Goal: Information Seeking & Learning: Check status

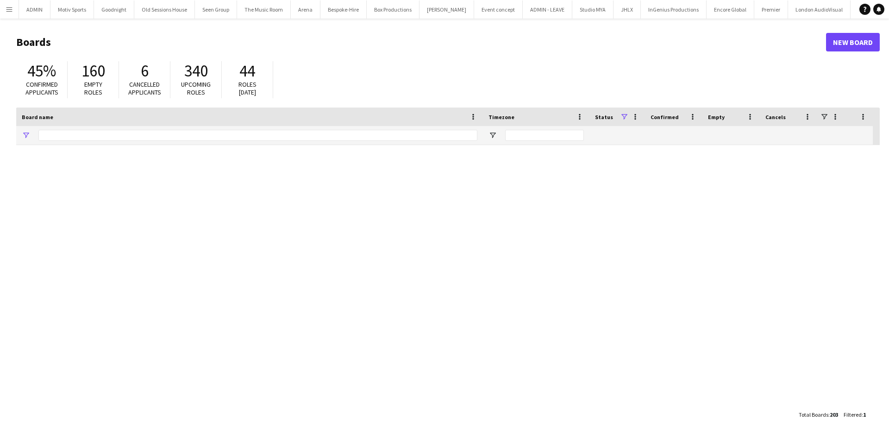
type input "********"
click at [8, 5] on button "Menu" at bounding box center [9, 9] width 19 height 19
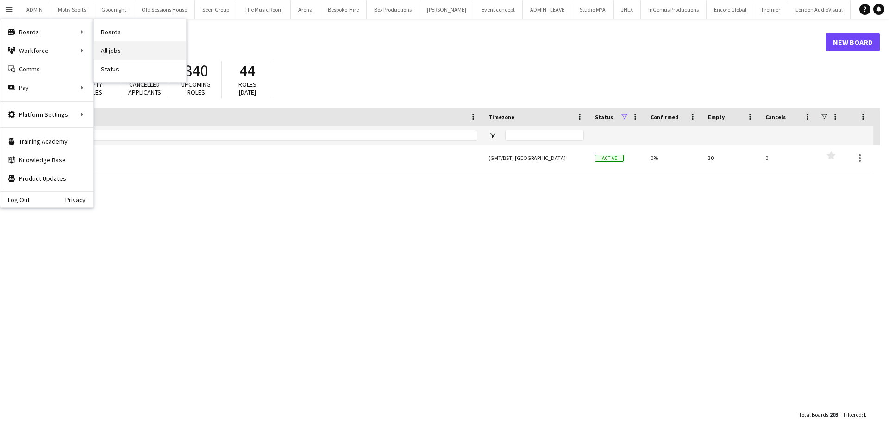
click at [126, 48] on link "All jobs" at bounding box center [140, 50] width 93 height 19
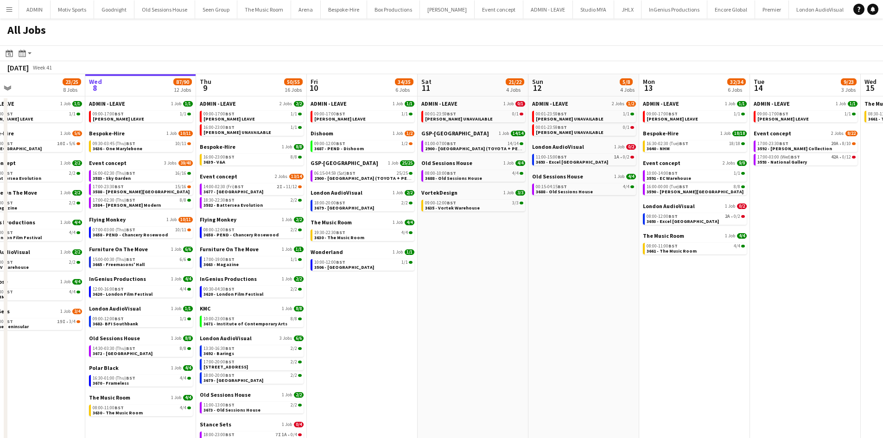
scroll to position [0, 254]
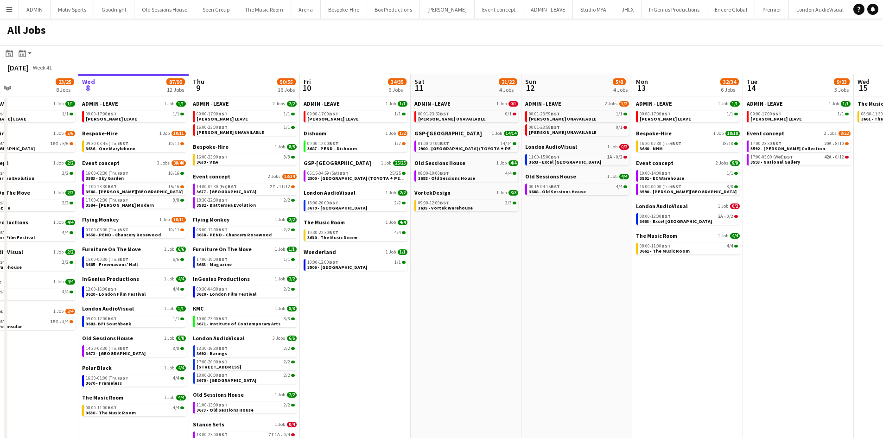
drag, startPoint x: 528, startPoint y: 385, endPoint x: 514, endPoint y: 385, distance: 14.4
click at [514, 385] on app-calendar-viewport "Sun 5 26/26 7 Jobs Mon 6 25/25 9 Jobs Tue 7 23/25 8 Jobs Wed 8 87/90 12 Jobs Th…" at bounding box center [441, 303] width 883 height 458
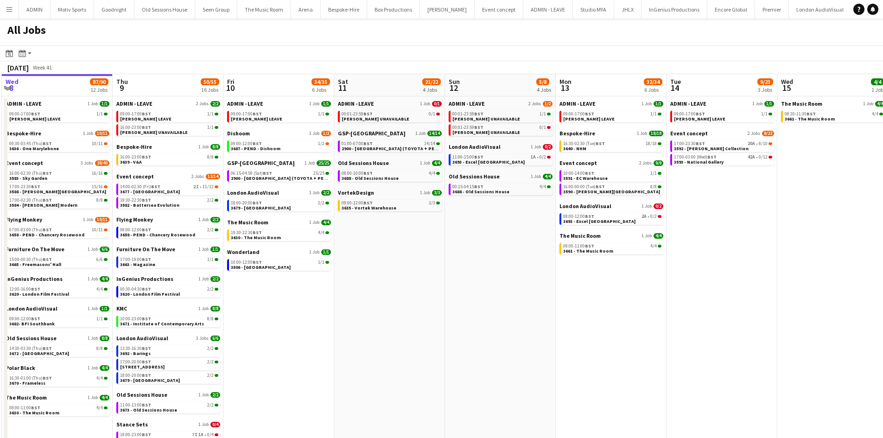
click at [337, 376] on app-all-jobs "All Jobs Date picker [DATE] [DATE] [DATE] M [DATE] T [DATE] W [DATE] T [DATE] F…" at bounding box center [441, 275] width 883 height 513
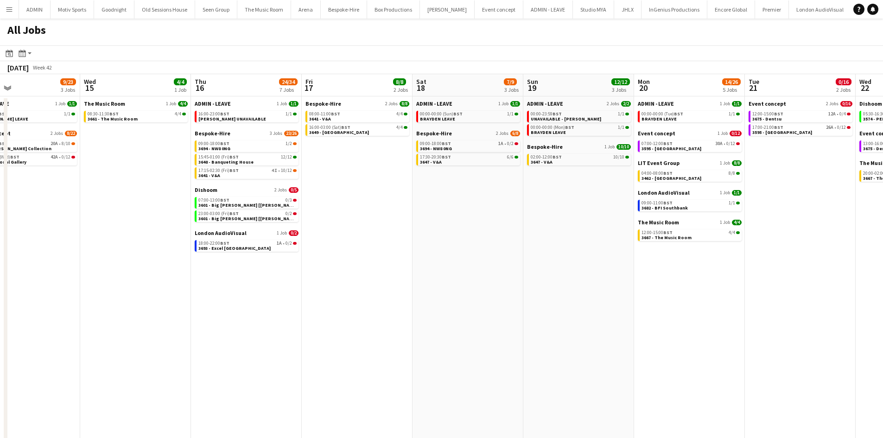
scroll to position [0, 467]
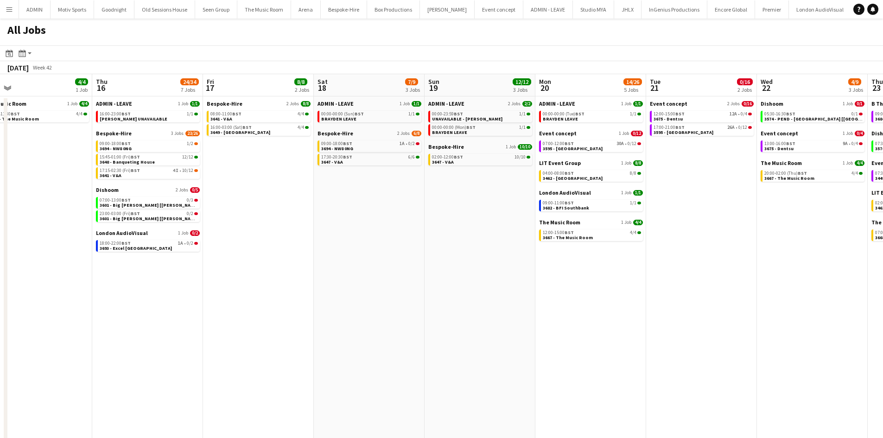
drag, startPoint x: 622, startPoint y: 336, endPoint x: 189, endPoint y: 337, distance: 433.2
click at [189, 337] on app-calendar-viewport "Sat 11 21/22 4 Jobs Sun 12 5/8 4 Jobs Mon 13 32/34 6 Jobs Tue 14 9/23 3 Jobs We…" at bounding box center [441, 303] width 883 height 458
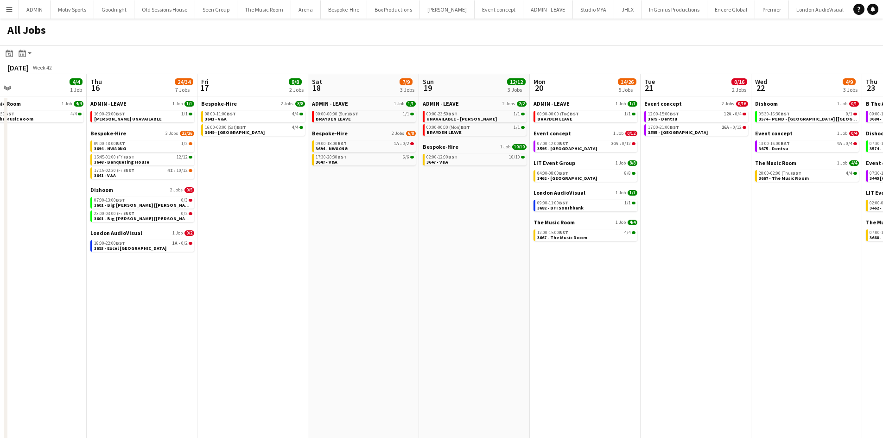
scroll to position [0, 261]
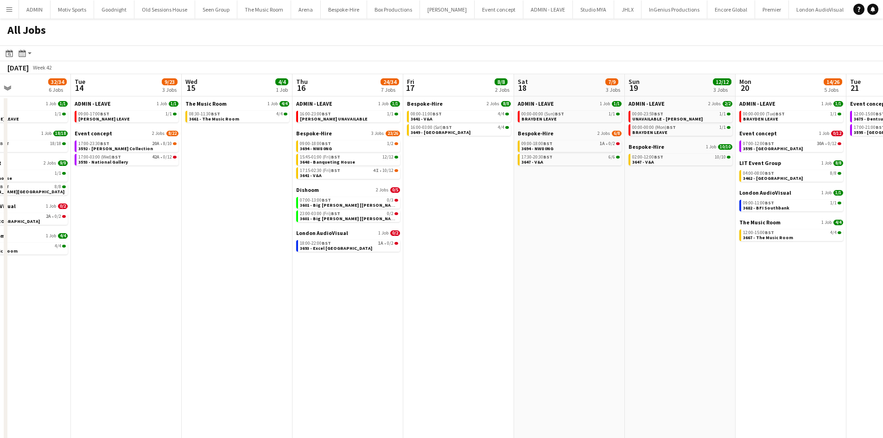
click at [346, 304] on app-all-jobs "All Jobs Date picker [DATE] [DATE] [DATE] M [DATE] T [DATE] W [DATE] T [DATE] F…" at bounding box center [441, 275] width 883 height 513
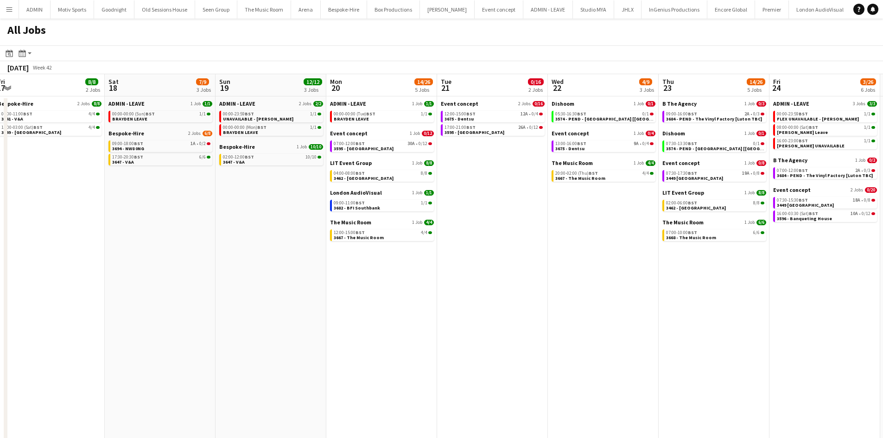
scroll to position [0, 257]
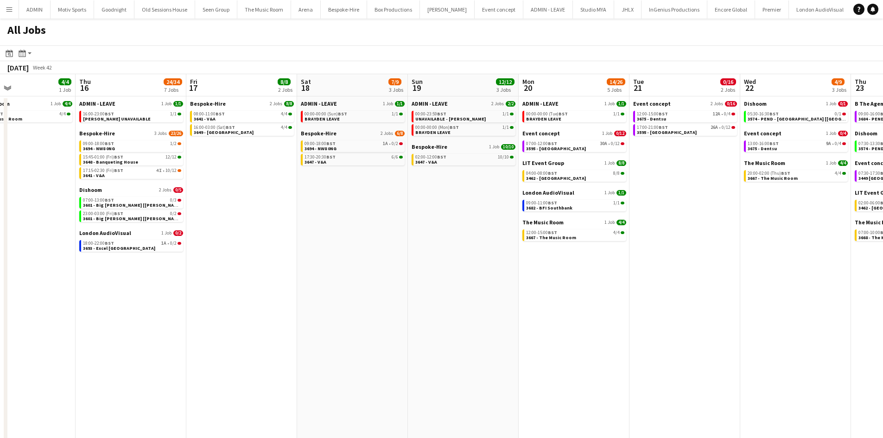
click at [198, 311] on app-all-jobs "All Jobs Date picker [DATE] [DATE] [DATE] M [DATE] T [DATE] W [DATE] T [DATE] F…" at bounding box center [441, 275] width 883 height 513
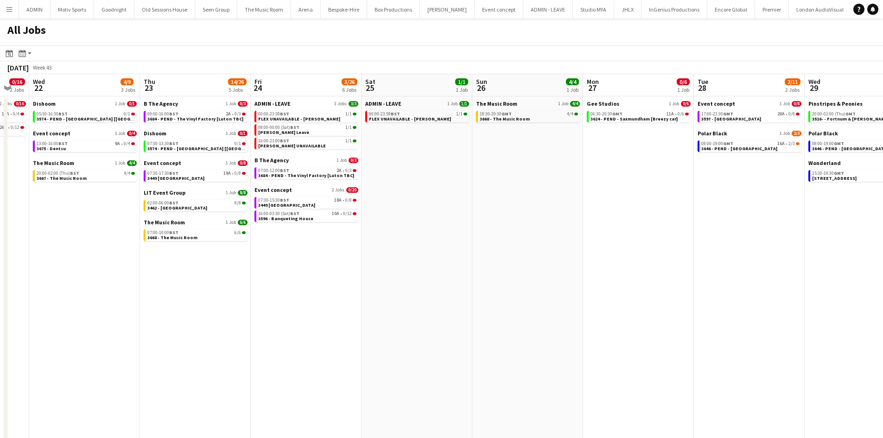
drag, startPoint x: 683, startPoint y: 284, endPoint x: 409, endPoint y: 290, distance: 273.9
click at [409, 290] on app-calendar-viewport "Sun 19 12/12 3 Jobs Mon 20 14/26 5 Jobs Tue 21 0/16 2 Jobs Wed 22 4/9 3 Jobs Th…" at bounding box center [441, 303] width 883 height 458
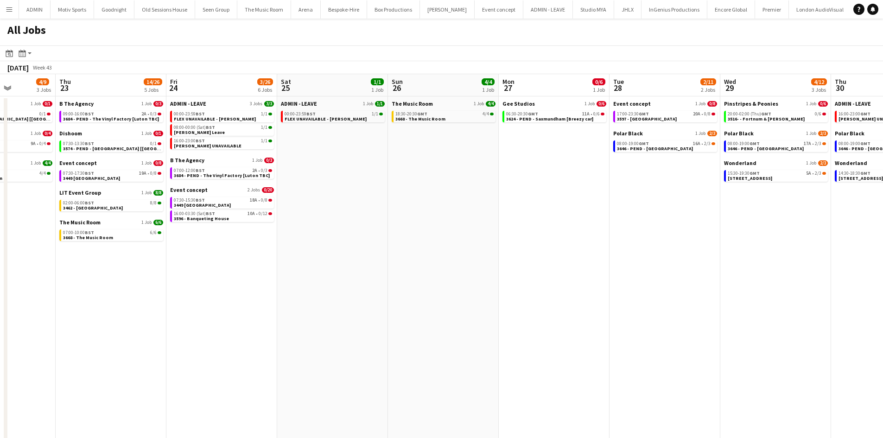
scroll to position [0, 264]
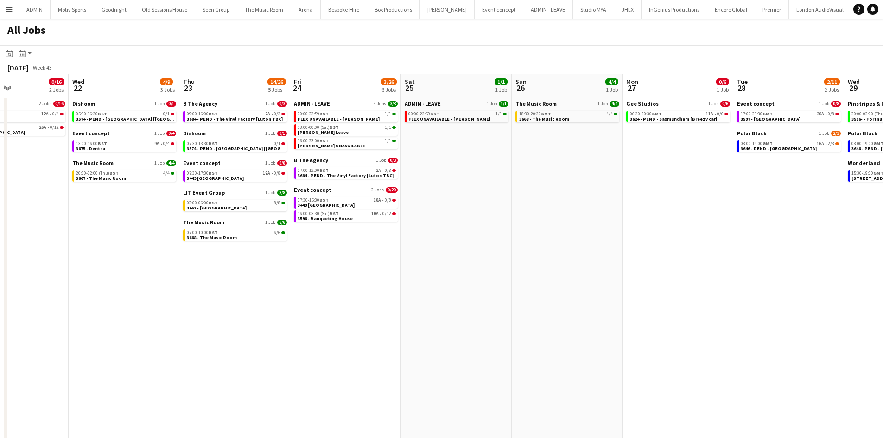
click at [371, 295] on app-all-jobs "All Jobs Date picker [DATE] [DATE] [DATE] M [DATE] T [DATE] W [DATE] T [DATE] F…" at bounding box center [441, 275] width 883 height 513
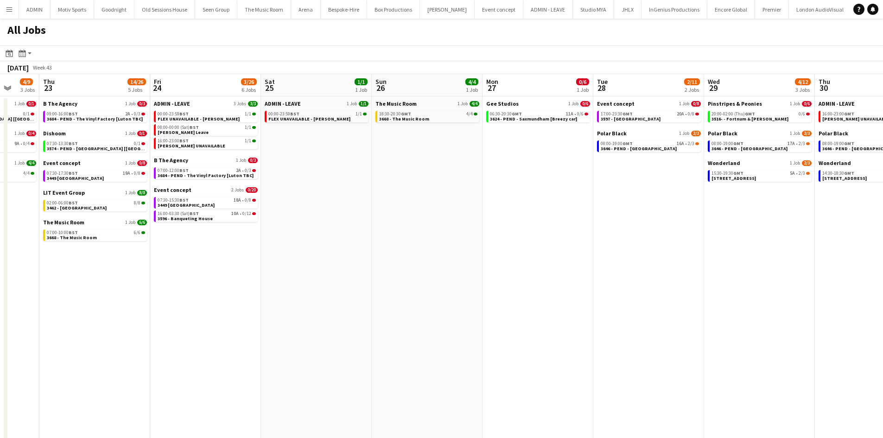
drag, startPoint x: 426, startPoint y: 344, endPoint x: 593, endPoint y: 332, distance: 168.2
click at [593, 332] on app-calendar-viewport "Tue 21 0/16 2 Jobs Wed 22 4/9 3 Jobs Thu 23 14/26 5 Jobs Fri 24 3/26 6 Jobs Sat…" at bounding box center [441, 303] width 883 height 458
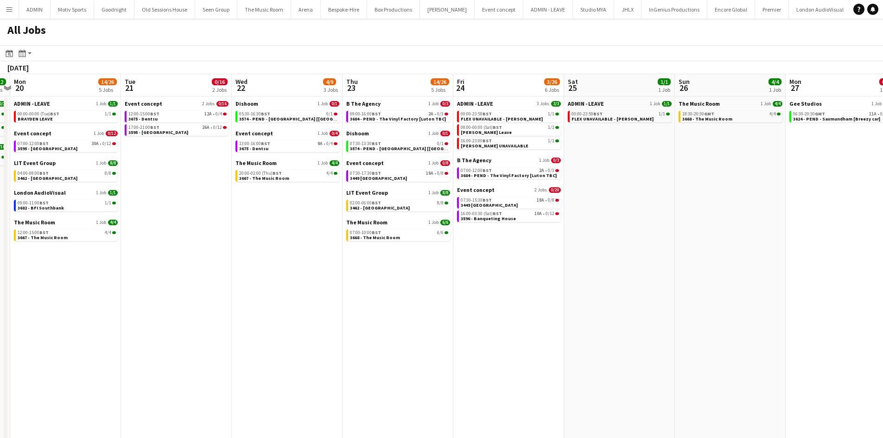
drag, startPoint x: 251, startPoint y: 342, endPoint x: 667, endPoint y: 343, distance: 415.6
click at [666, 343] on app-calendar-viewport "Sun 19 12/12 3 Jobs Mon 20 14/26 5 Jobs Tue 21 0/16 2 Jobs Wed 22 4/9 3 Jobs Th…" at bounding box center [441, 303] width 883 height 458
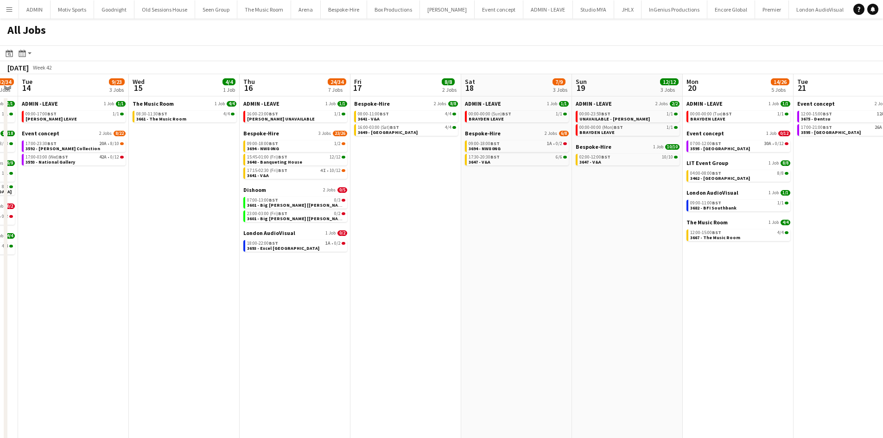
drag, startPoint x: 614, startPoint y: 364, endPoint x: 749, endPoint y: 364, distance: 134.8
click at [749, 364] on app-calendar-viewport "Sun 12 5/8 4 Jobs Mon 13 32/34 6 Jobs Tue 14 9/23 3 Jobs Wed 15 4/4 1 Job Thu 1…" at bounding box center [441, 303] width 883 height 458
drag, startPoint x: 326, startPoint y: 351, endPoint x: 659, endPoint y: 352, distance: 333.6
click at [659, 352] on app-calendar-viewport "Sun 12 5/8 4 Jobs Mon 13 32/34 6 Jobs Tue 14 9/23 3 Jobs Wed 15 4/4 1 Job Thu 1…" at bounding box center [441, 303] width 883 height 458
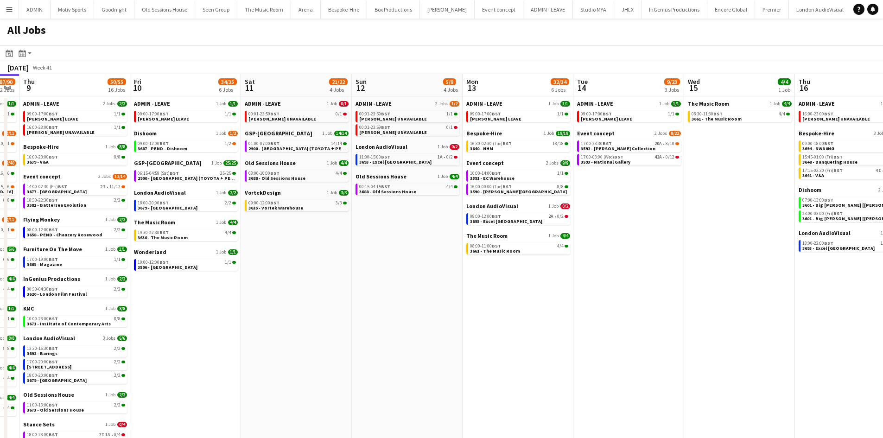
drag, startPoint x: 413, startPoint y: 353, endPoint x: 603, endPoint y: 353, distance: 189.9
click at [615, 353] on app-calendar-viewport "Tue 7 23/25 8 Jobs Wed 8 87/90 12 Jobs Thu 9 50/55 16 Jobs Fri 10 34/35 6 Jobs …" at bounding box center [441, 303] width 883 height 458
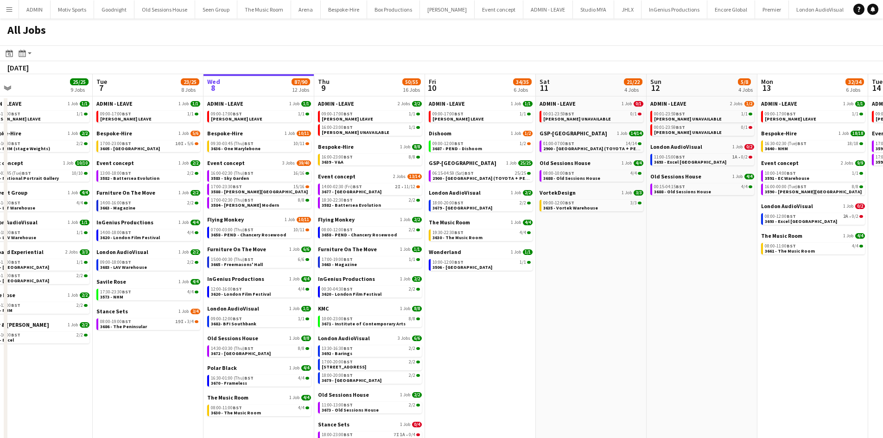
drag, startPoint x: 408, startPoint y: 375, endPoint x: 763, endPoint y: 375, distance: 355.8
click at [748, 375] on app-calendar-viewport "Sun 5 26/26 7 Jobs Mon 6 25/25 9 Jobs Tue 7 23/25 8 Jobs Wed 8 87/90 12 Jobs Th…" at bounding box center [441, 303] width 883 height 458
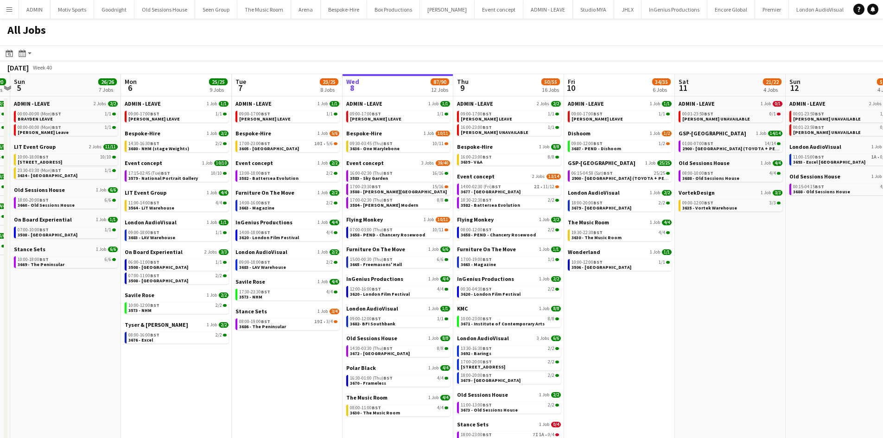
scroll to position [0, 230]
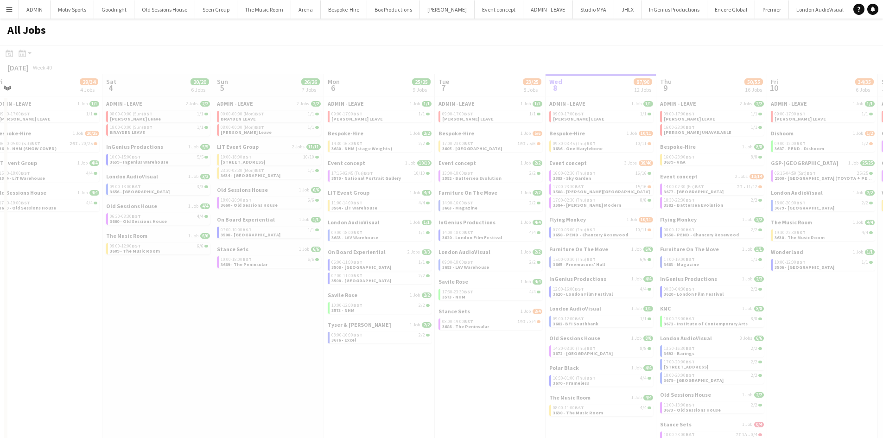
drag, startPoint x: 290, startPoint y: 400, endPoint x: 877, endPoint y: 385, distance: 587.2
click at [877, 385] on app-all-jobs "All Jobs Date picker [DATE] [DATE] [DATE] M [DATE] T [DATE] W [DATE] T [DATE] F…" at bounding box center [441, 275] width 883 height 513
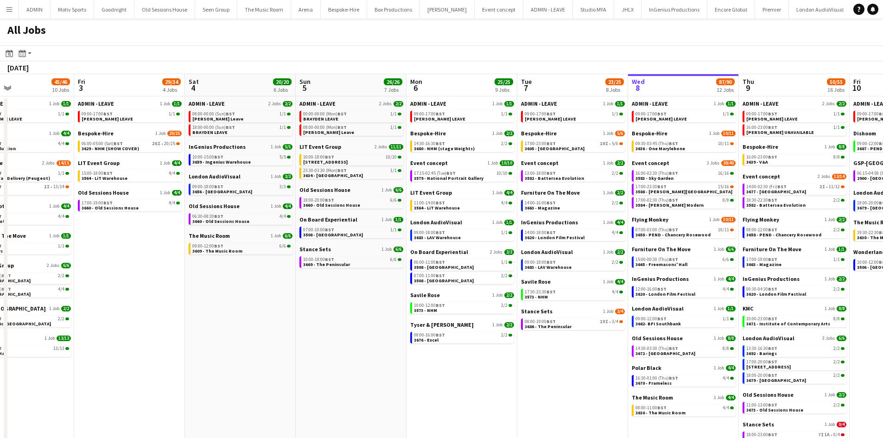
scroll to position [0, 294]
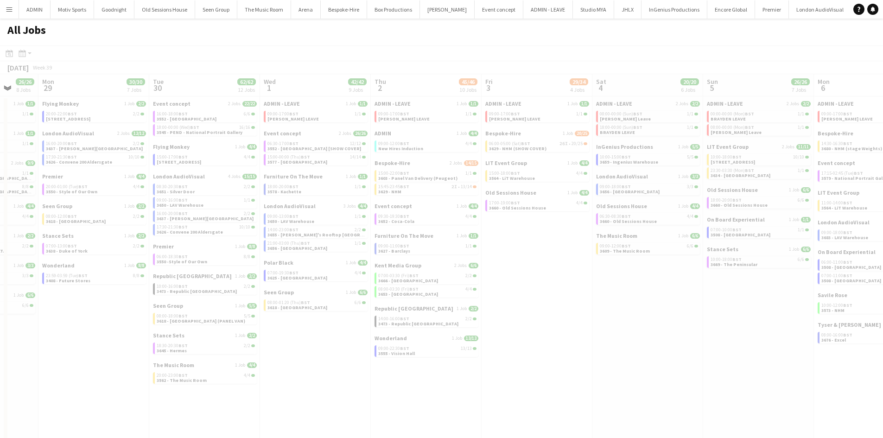
drag, startPoint x: 220, startPoint y: 361, endPoint x: 668, endPoint y: 347, distance: 448.2
click at [801, 335] on app-all-jobs "All Jobs Date picker [DATE] [DATE] [DATE] M [DATE] T [DATE] W [DATE] T [DATE] F…" at bounding box center [441, 275] width 883 height 513
click at [25, 57] on div at bounding box center [441, 301] width 883 height 513
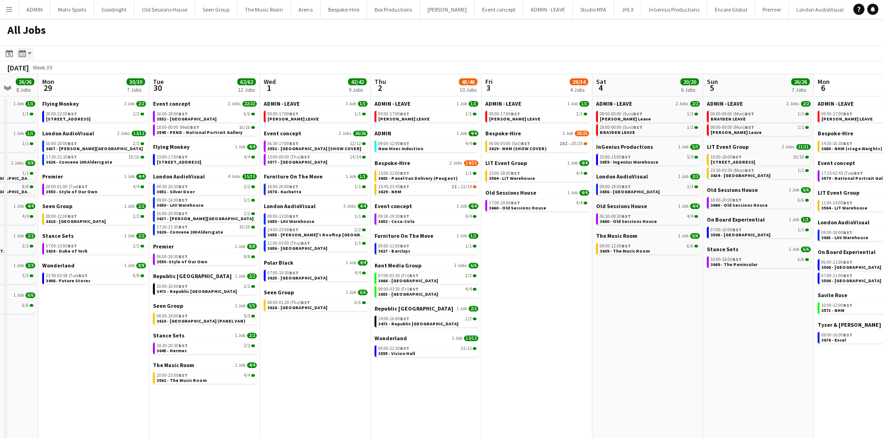
click at [24, 56] on icon at bounding box center [23, 56] width 1 height 0
click at [15, 52] on div "Date picker [DATE] [DATE] [DATE] M [DATE] T [DATE] W [DATE] T [DATE] F [DATE] S…" at bounding box center [20, 53] width 32 height 11
click at [9, 52] on icon at bounding box center [9, 53] width 7 height 7
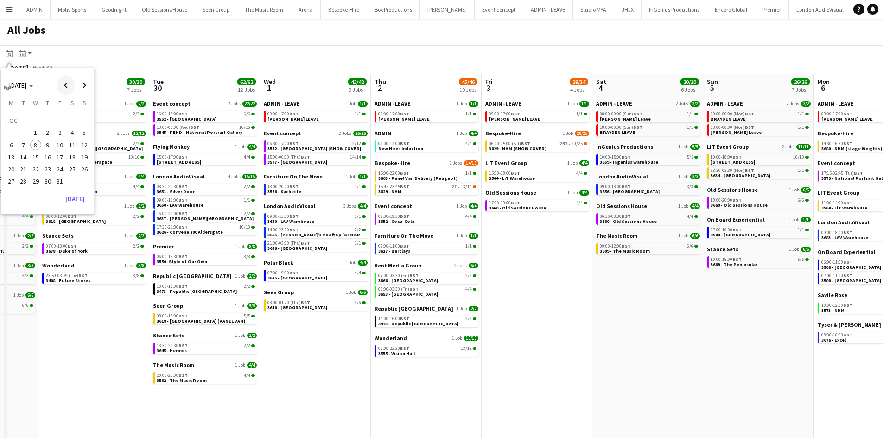
click at [65, 87] on span "Previous month" at bounding box center [66, 85] width 19 height 19
click at [33, 145] on span "10" at bounding box center [35, 144] width 11 height 11
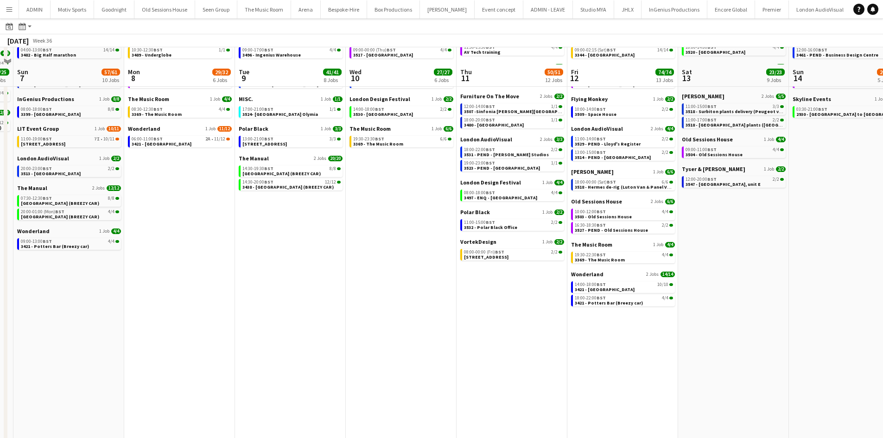
scroll to position [147, 0]
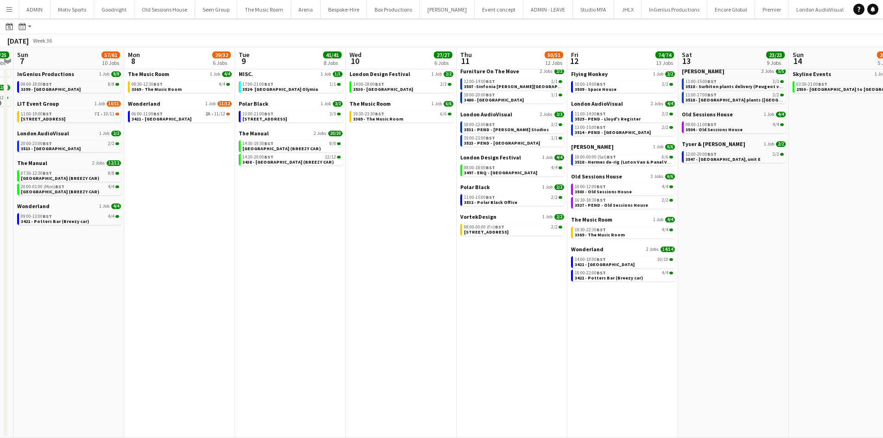
click at [6, 12] on app-icon "Menu" at bounding box center [9, 9] width 7 height 7
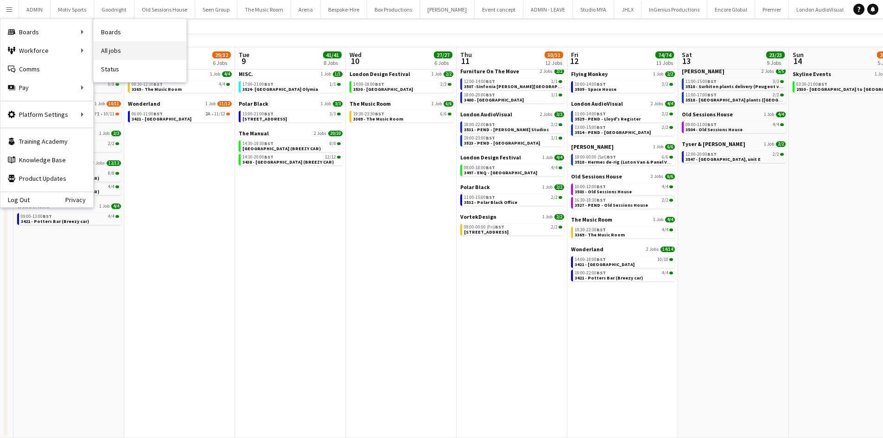
click at [129, 46] on link "All jobs" at bounding box center [140, 50] width 93 height 19
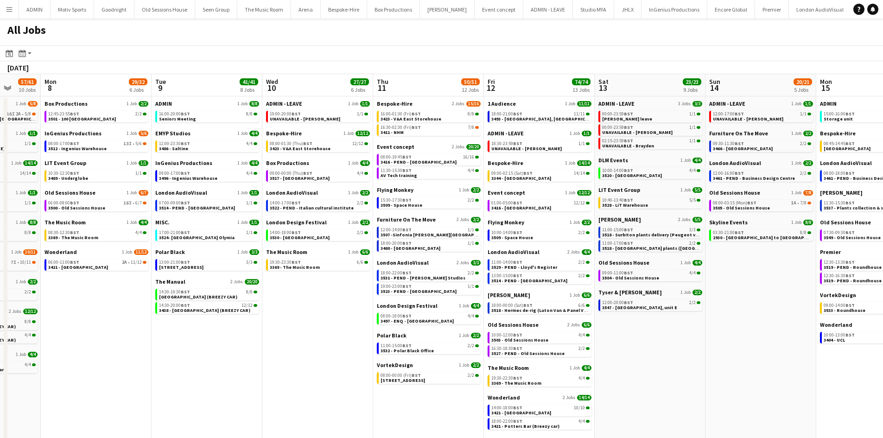
scroll to position [0, 327]
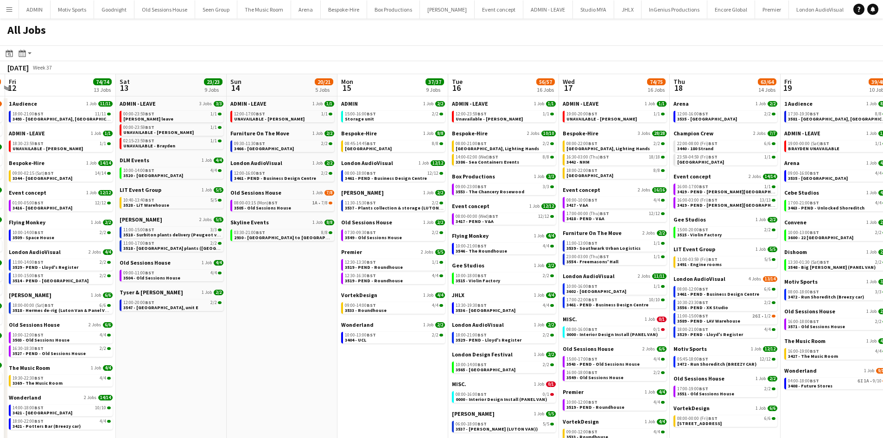
drag, startPoint x: 765, startPoint y: 399, endPoint x: 203, endPoint y: 402, distance: 562.0
click at [203, 402] on app-calendar-viewport "Tue 9 41/41 8 Jobs Wed 10 27/27 6 Jobs Thu 11 50/51 12 Jobs Fri 12 74/74 13 Job…" at bounding box center [441, 330] width 883 height 512
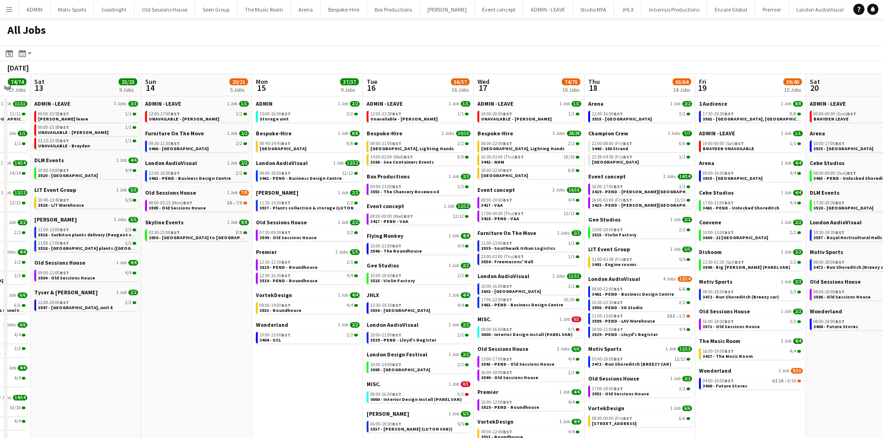
drag, startPoint x: 648, startPoint y: 401, endPoint x: 272, endPoint y: 401, distance: 375.3
click at [272, 401] on app-calendar-viewport "Tue 9 41/41 8 Jobs Wed 10 27/27 6 Jobs Thu 11 50/51 12 Jobs Fri 12 74/74 13 Job…" at bounding box center [441, 330] width 883 height 512
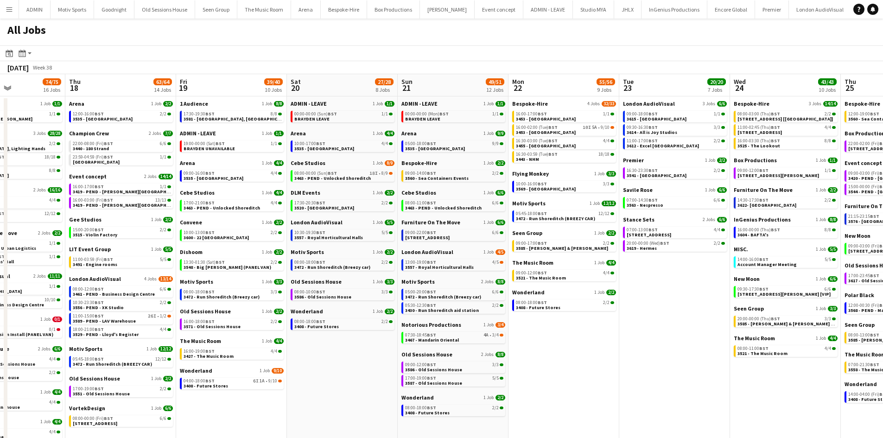
drag, startPoint x: 782, startPoint y: 358, endPoint x: 395, endPoint y: 368, distance: 387.0
click at [380, 367] on app-calendar-viewport "Sun 14 20/21 5 Jobs Mon 15 37/37 9 Jobs Tue 16 56/57 16 Jobs Wed 17 74/75 16 Jo…" at bounding box center [441, 330] width 883 height 512
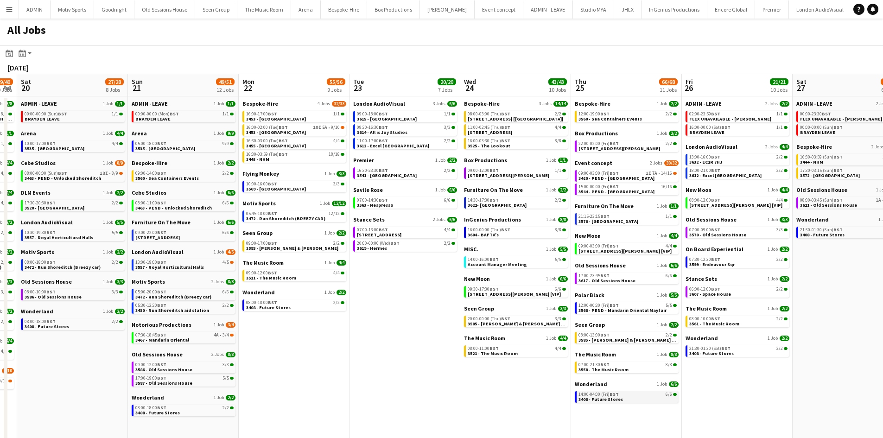
drag, startPoint x: 711, startPoint y: 375, endPoint x: 228, endPoint y: 397, distance: 483.3
click at [228, 397] on app-calendar-viewport "Tue 16 56/57 16 Jobs Wed 17 74/75 16 Jobs Thu 18 63/64 14 Jobs Fri 19 39/40 10 …" at bounding box center [441, 330] width 883 height 512
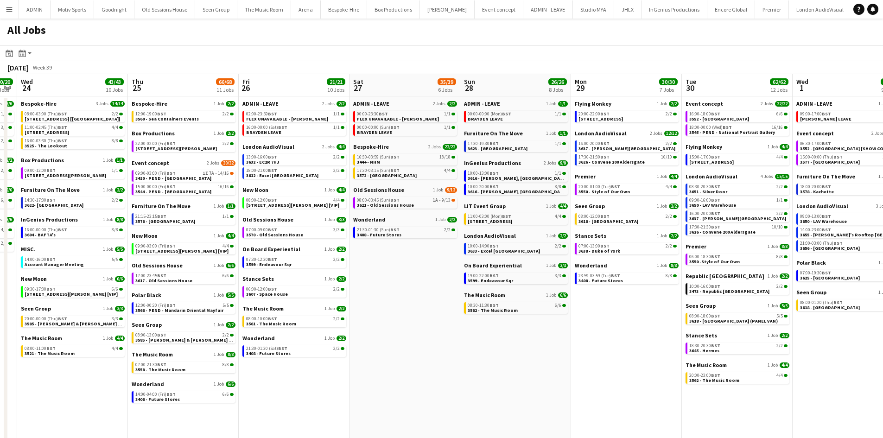
scroll to position [0, 349]
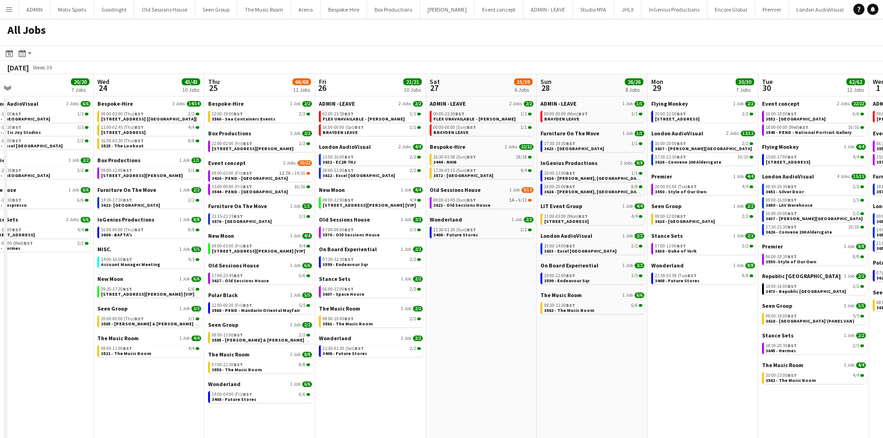
drag, startPoint x: 646, startPoint y: 386, endPoint x: 280, endPoint y: 391, distance: 366.5
click at [280, 391] on app-calendar-viewport "Sat 20 27/28 8 Jobs Sun 21 49/51 12 Jobs Mon 22 55/56 9 Jobs Tue 23 20/20 7 Job…" at bounding box center [441, 330] width 883 height 512
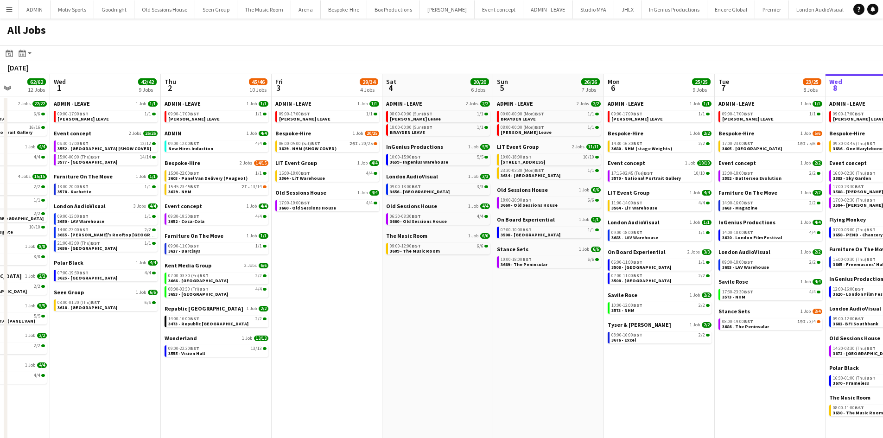
drag, startPoint x: 687, startPoint y: 303, endPoint x: 399, endPoint y: 304, distance: 287.7
click at [387, 305] on app-calendar-viewport "Fri 26 21/21 10 Jobs Sat 27 35/39 6 Jobs Sun 28 26/26 8 Jobs Mon 29 30/30 7 Job…" at bounding box center [441, 330] width 883 height 512
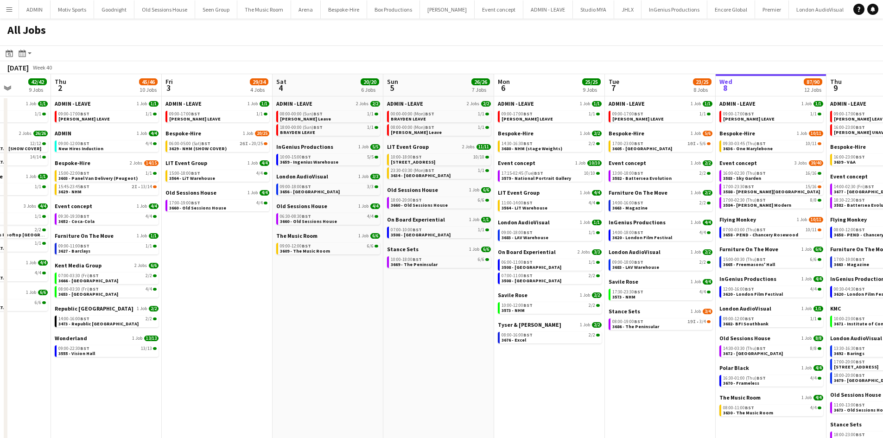
drag, startPoint x: 689, startPoint y: 375, endPoint x: 574, endPoint y: 389, distance: 115.7
click at [574, 389] on app-calendar-viewport "Sun 28 26/26 8 Jobs Mon 29 30/30 7 Jobs Tue 30 62/62 12 Jobs Wed 1 42/42 9 Jobs…" at bounding box center [441, 330] width 883 height 512
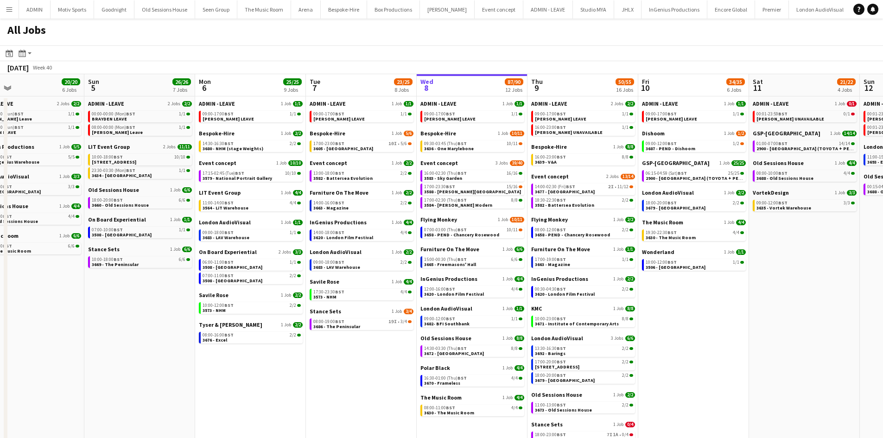
drag, startPoint x: 500, startPoint y: 387, endPoint x: 447, endPoint y: 393, distance: 53.6
click at [475, 389] on app-calendar-viewport "Tue 30 62/62 12 Jobs Wed 1 42/42 9 Jobs Thu 2 45/46 10 Jobs Fri 3 29/34 4 Jobs …" at bounding box center [441, 330] width 883 height 512
